Goal: Obtain resource: Obtain resource

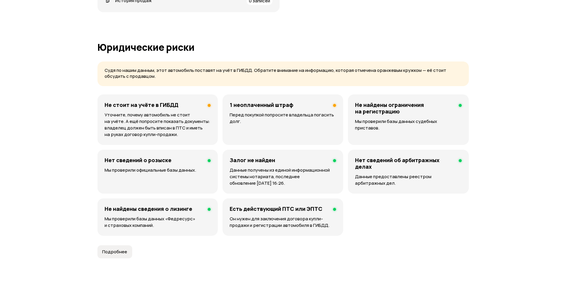
scroll to position [327, 0]
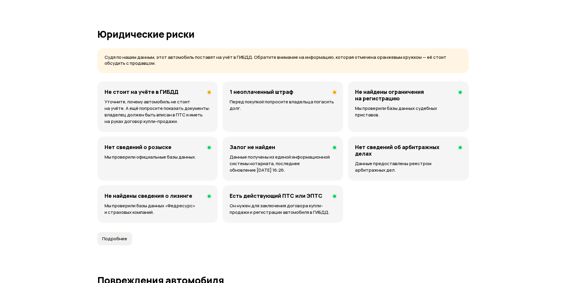
click at [299, 96] on div "1 неоплаченный штраф Перед покупкой попросите владельца погасить долг." at bounding box center [282, 106] width 121 height 50
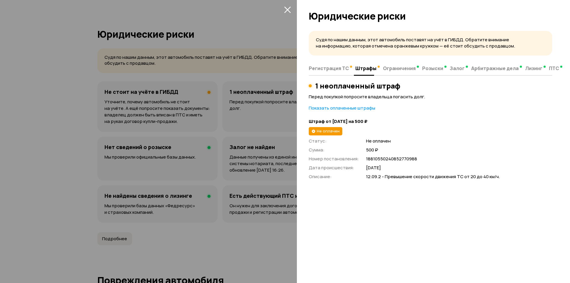
click at [288, 9] on icon "закрыть" at bounding box center [287, 9] width 7 height 7
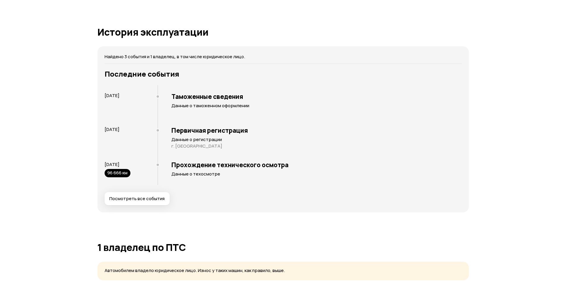
scroll to position [831, 0]
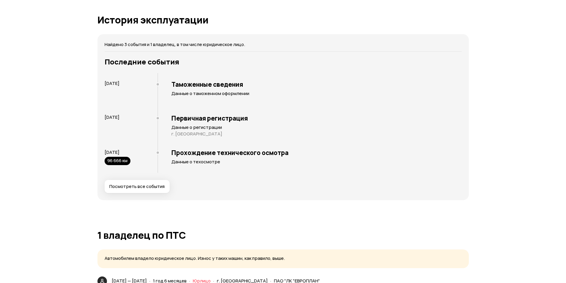
click at [153, 191] on button "Посмотреть все события" at bounding box center [137, 186] width 65 height 13
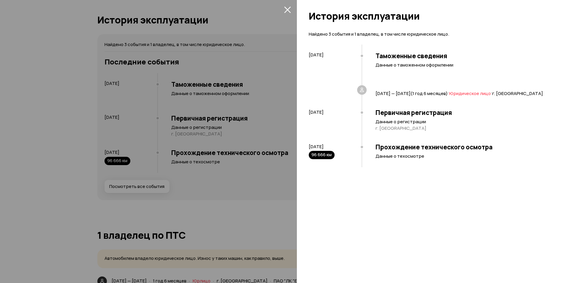
click at [250, 200] on div at bounding box center [285, 141] width 570 height 283
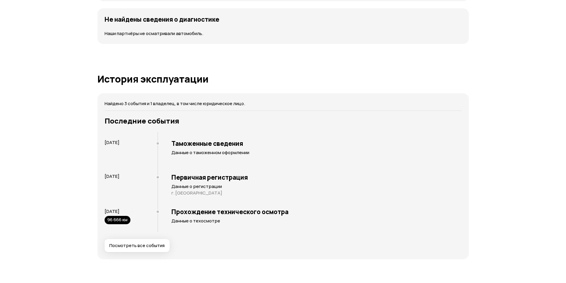
scroll to position [759, 0]
